Goal: Task Accomplishment & Management: Complete application form

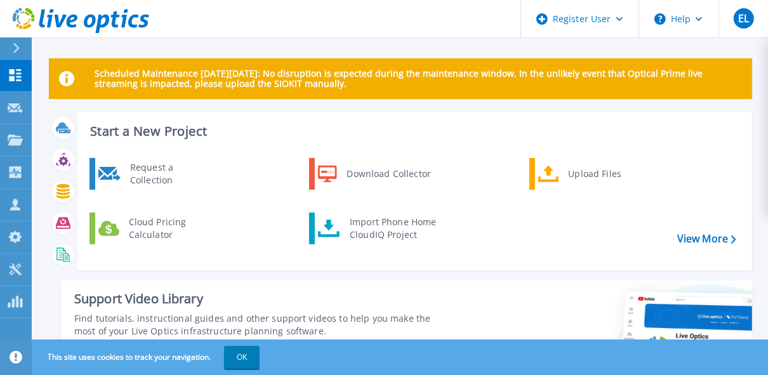
click at [24, 51] on div at bounding box center [21, 48] width 20 height 22
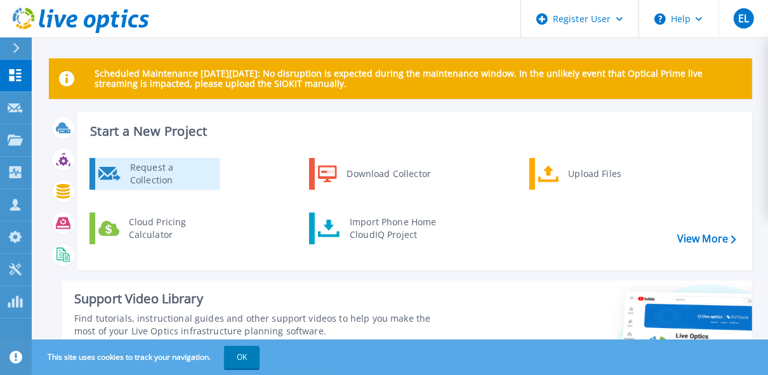
click at [200, 181] on div "Request a Collection" at bounding box center [170, 173] width 93 height 25
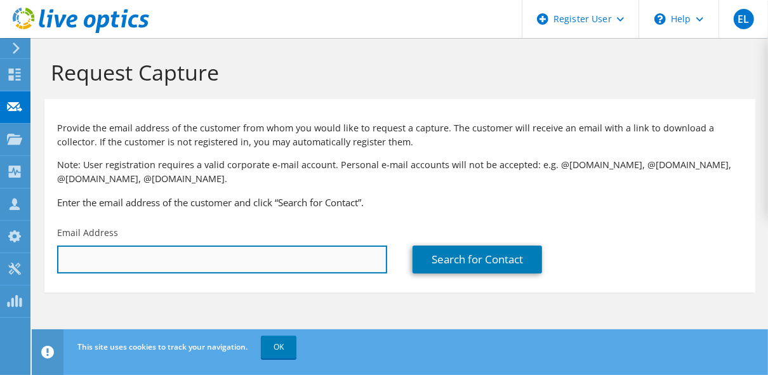
click at [210, 256] on input "text" at bounding box center [222, 260] width 330 height 28
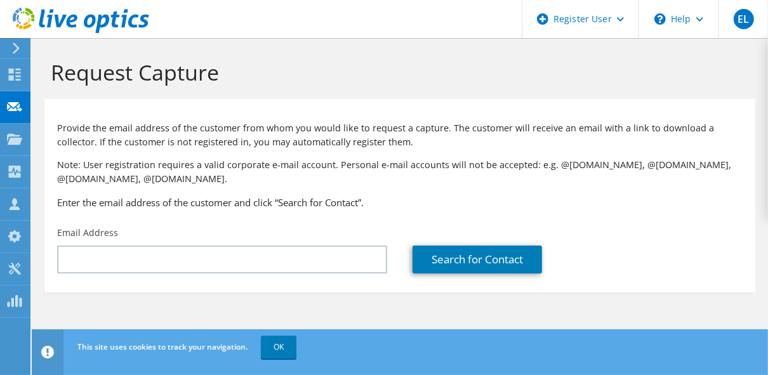
click at [646, 235] on div "Search for Contact" at bounding box center [577, 250] width 355 height 60
